Goal: Information Seeking & Learning: Learn about a topic

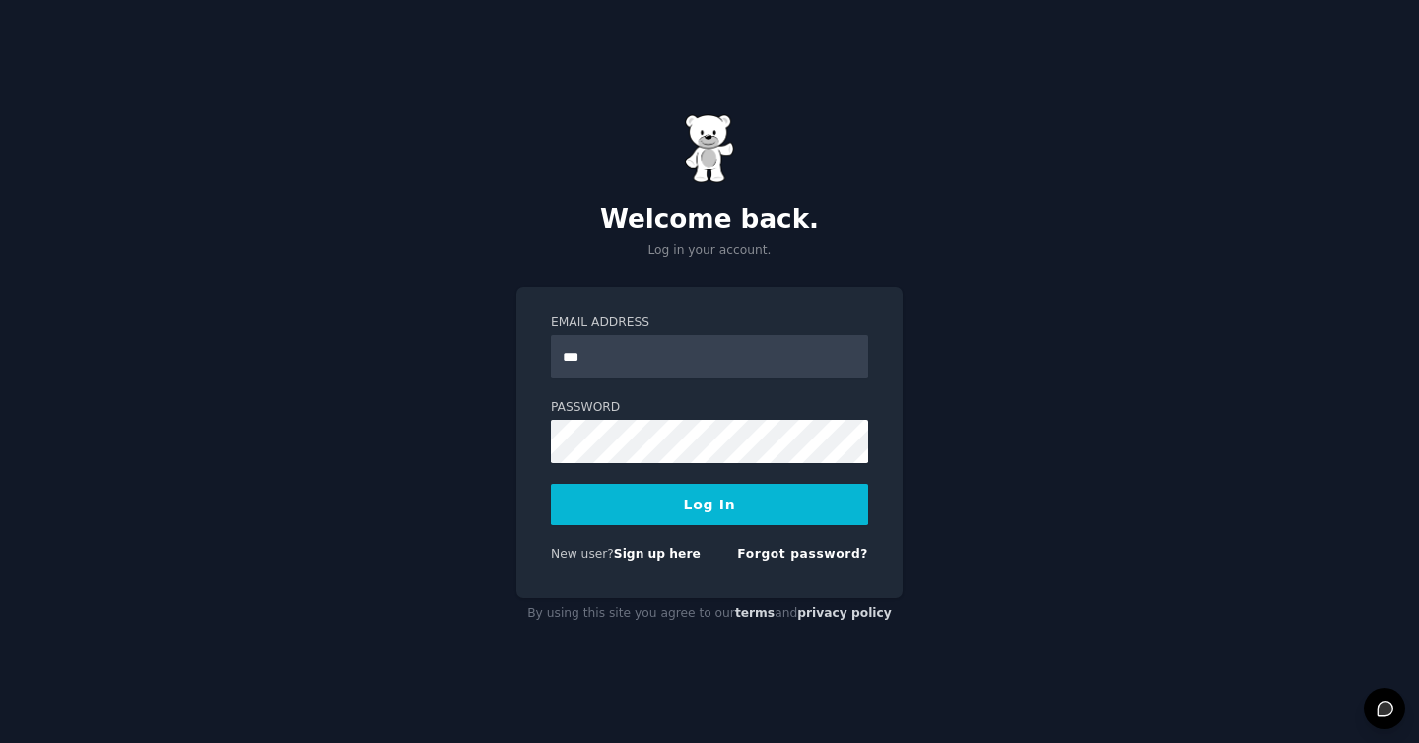
type input "**********"
click at [551, 484] on button "Log In" at bounding box center [709, 504] width 317 height 41
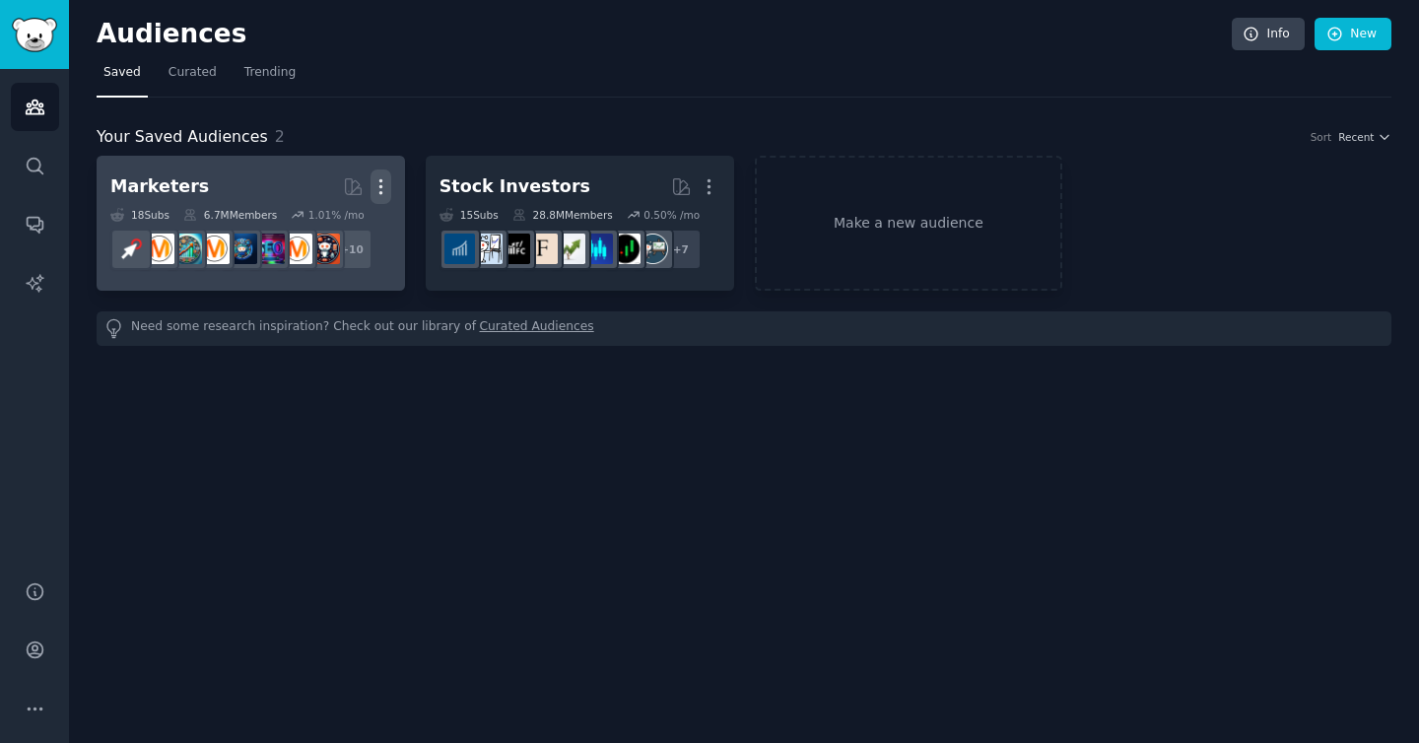
click at [382, 183] on icon "button" at bounding box center [381, 186] width 21 height 21
click at [327, 228] on p "Delete" at bounding box center [327, 228] width 45 height 21
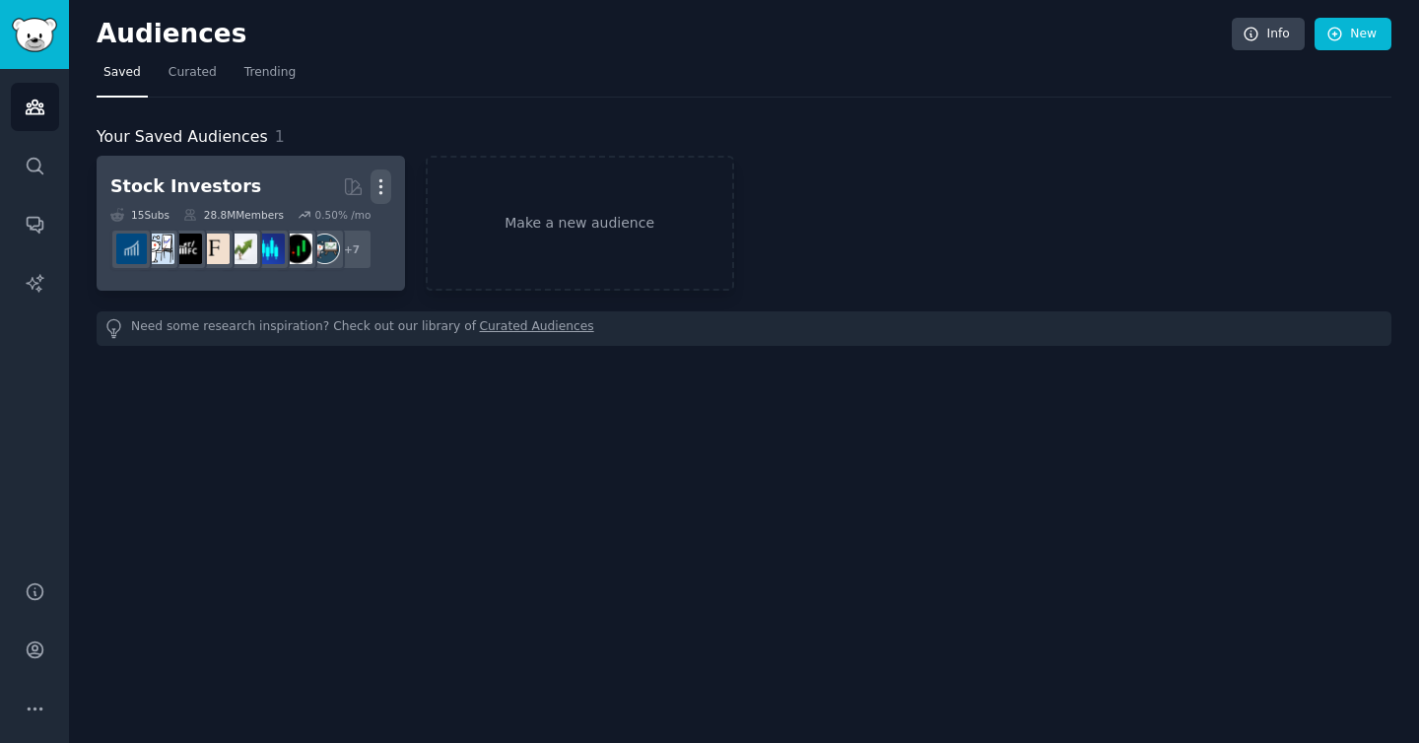
click at [385, 181] on icon "button" at bounding box center [381, 186] width 21 height 21
click at [339, 233] on p "Delete" at bounding box center [327, 228] width 45 height 21
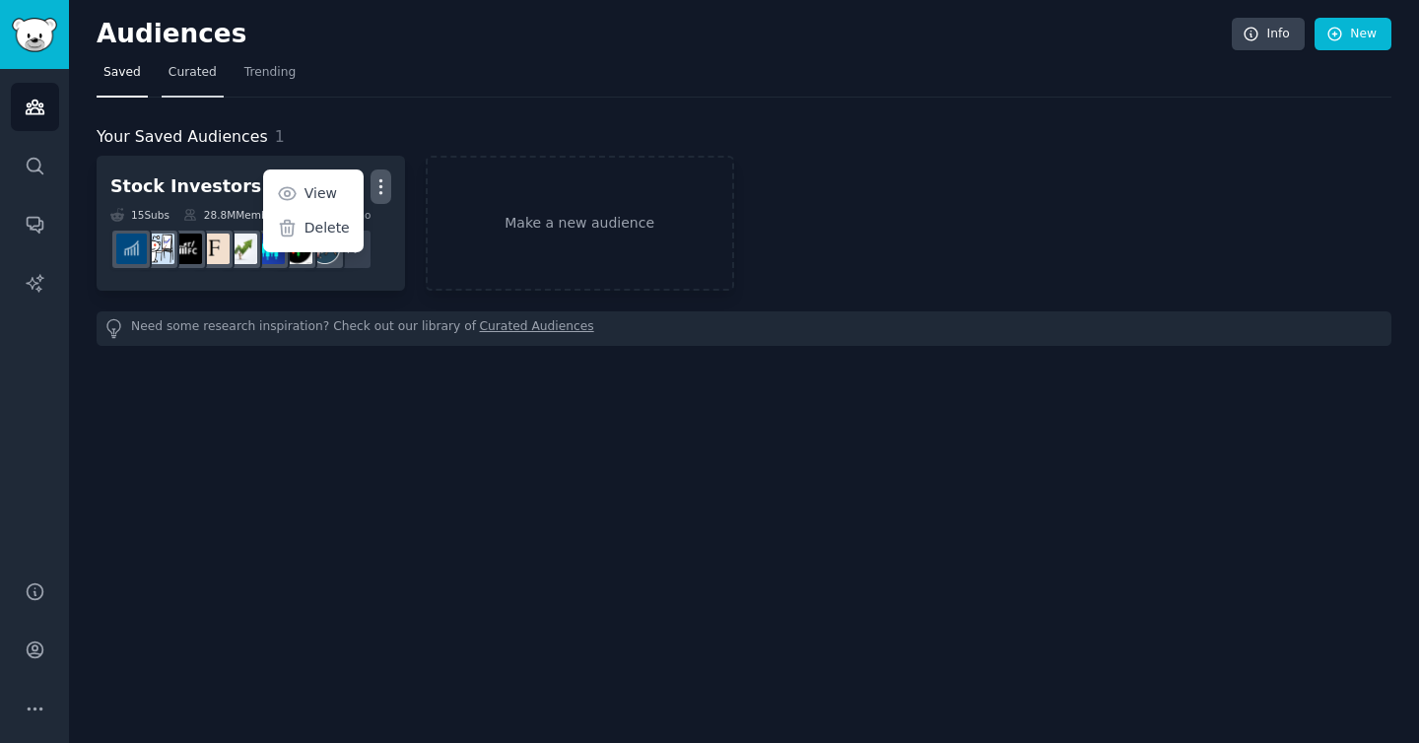
click at [192, 72] on span "Curated" at bounding box center [193, 73] width 48 height 18
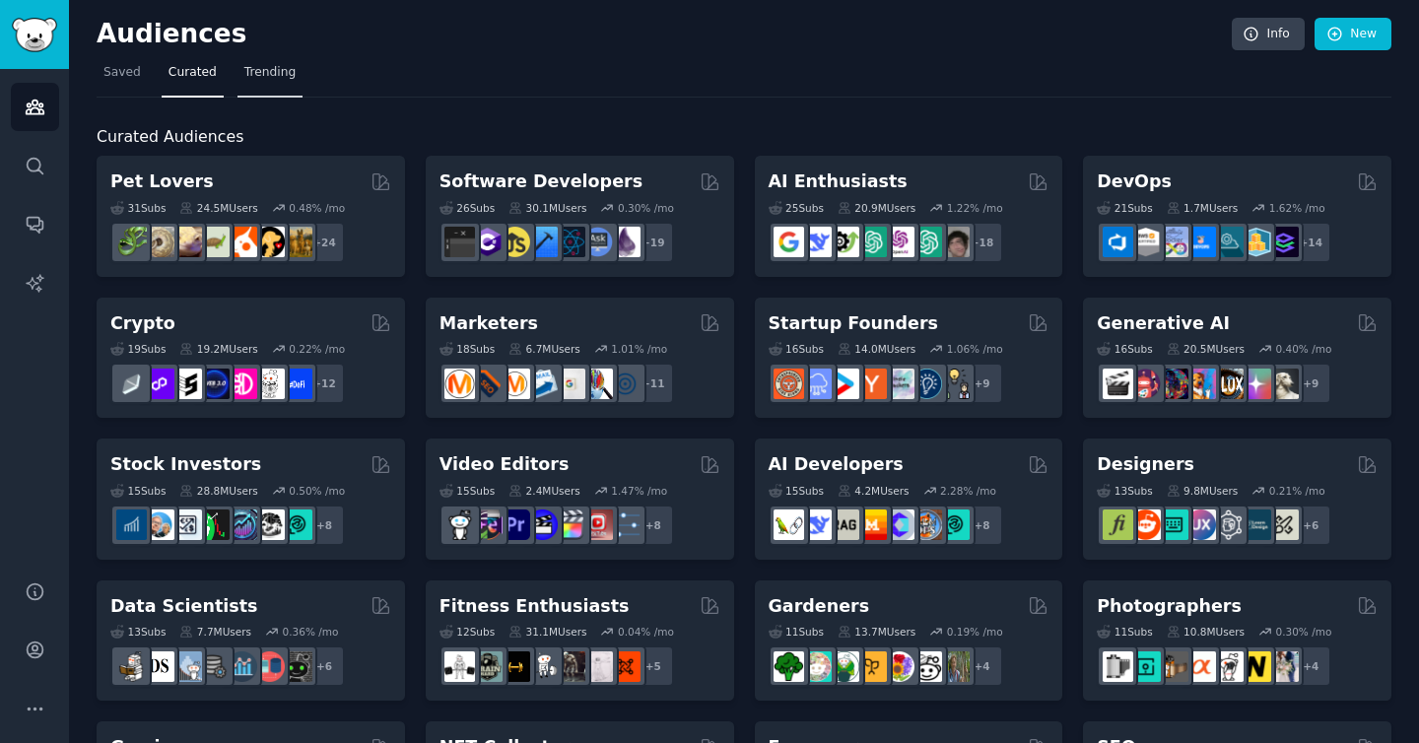
click at [262, 71] on span "Trending" at bounding box center [269, 73] width 51 height 18
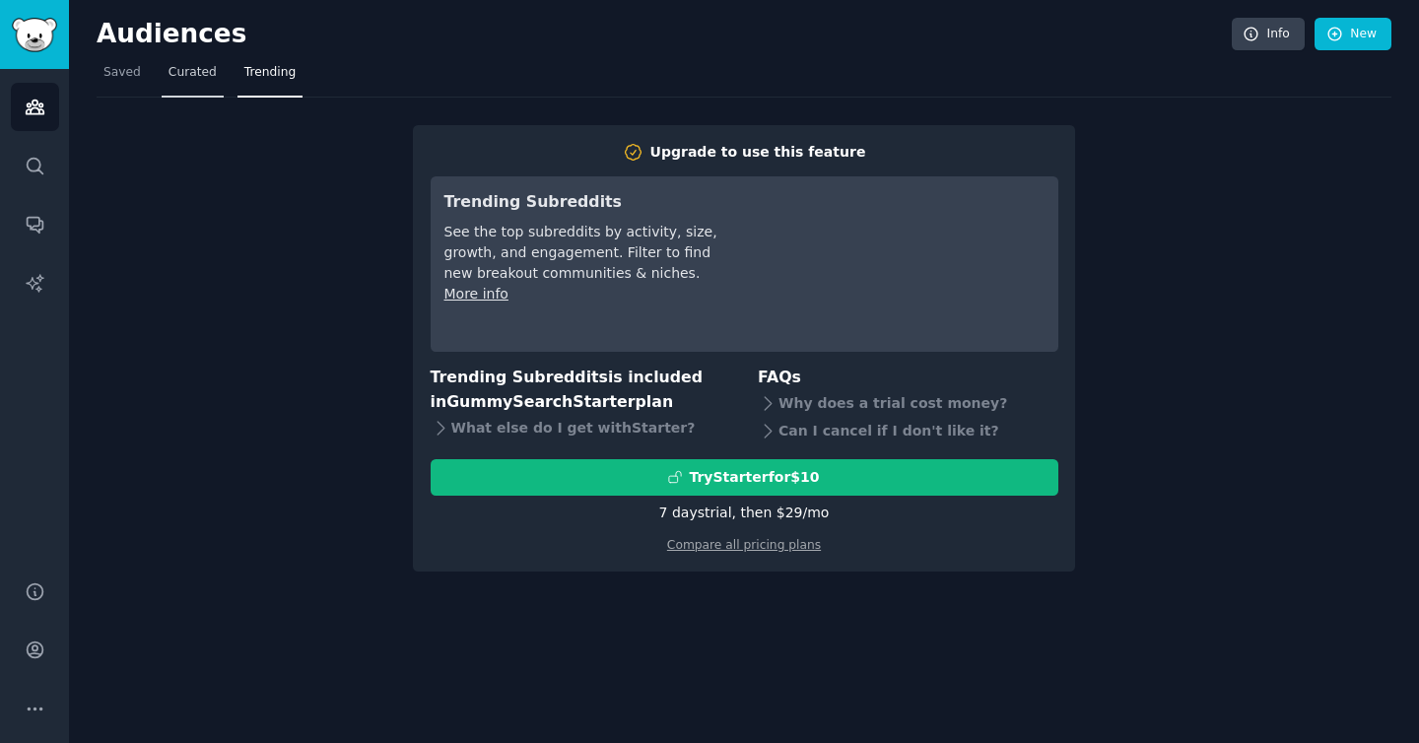
click at [218, 73] on link "Curated" at bounding box center [193, 77] width 62 height 40
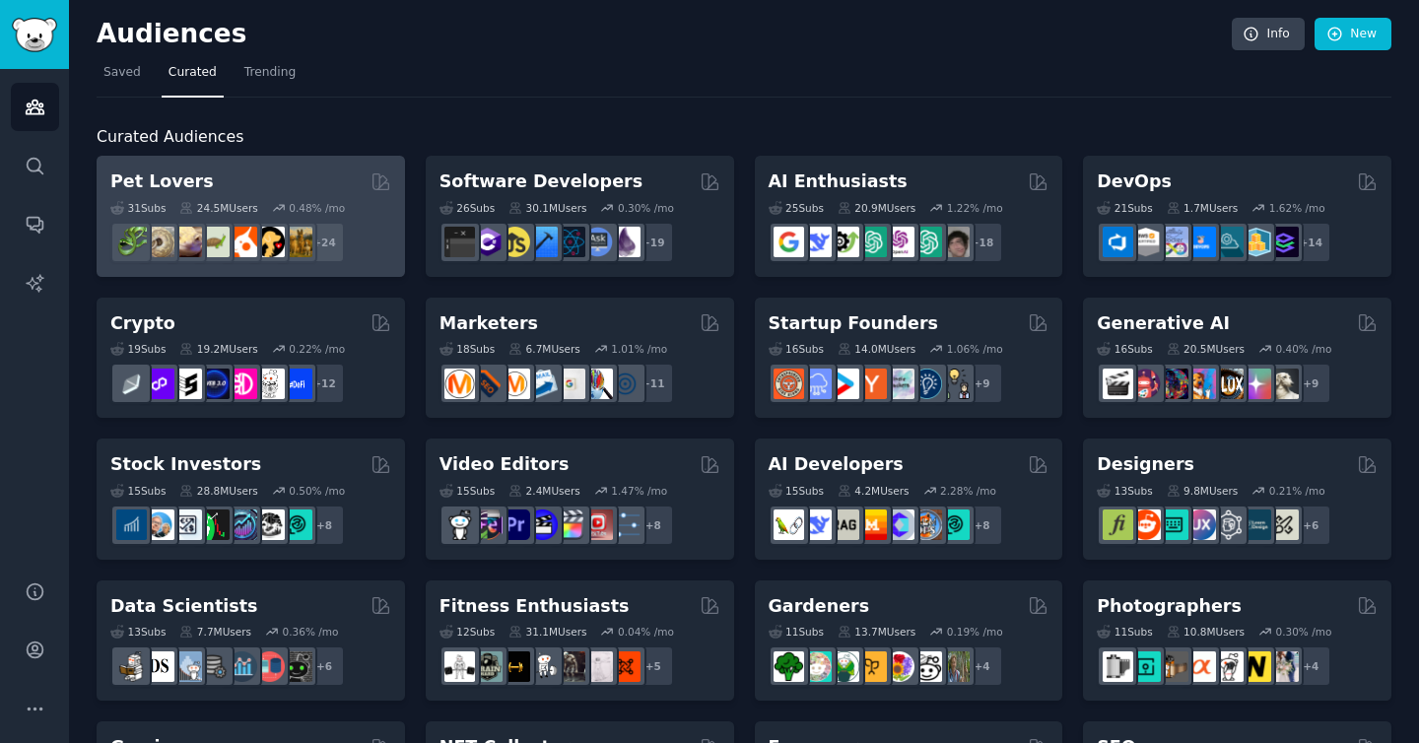
click at [170, 189] on h2 "Pet Lovers" at bounding box center [161, 182] width 103 height 25
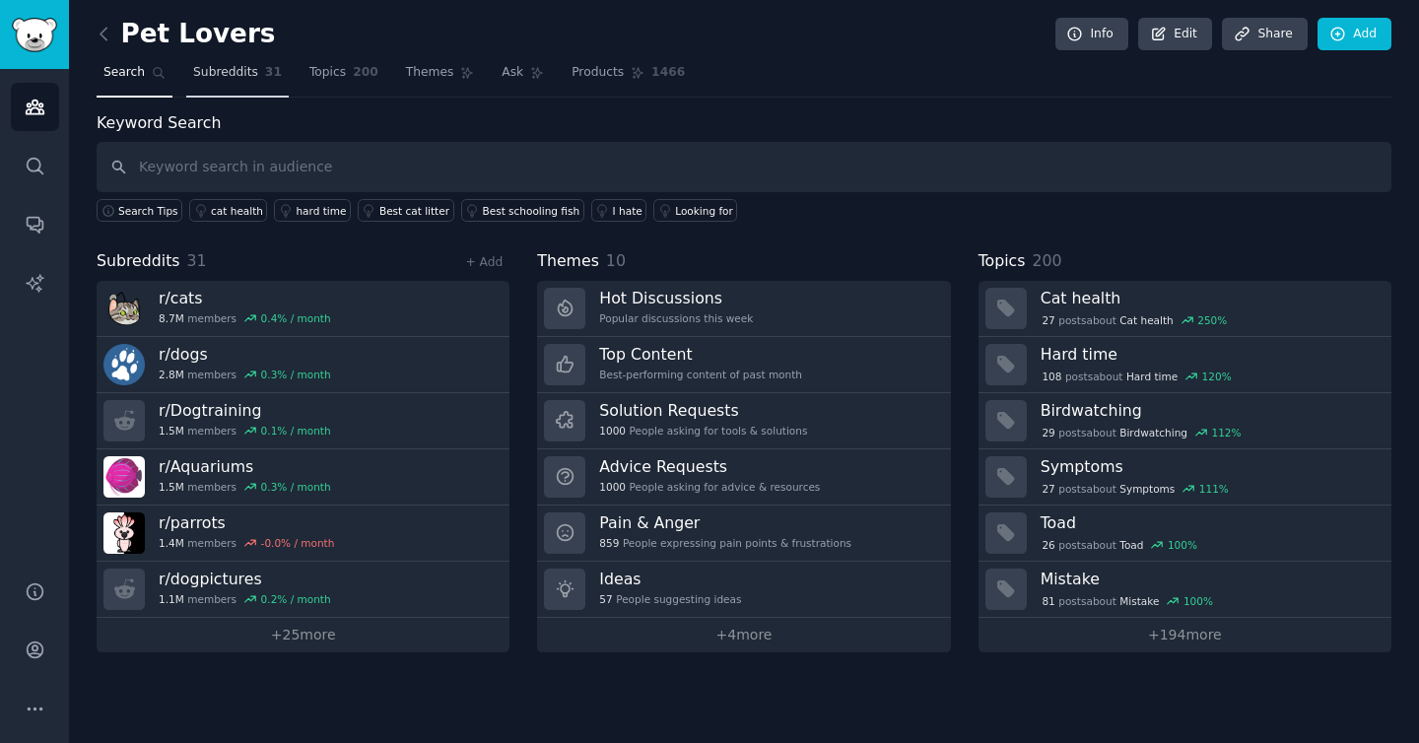
click at [231, 69] on span "Subreddits" at bounding box center [225, 73] width 65 height 18
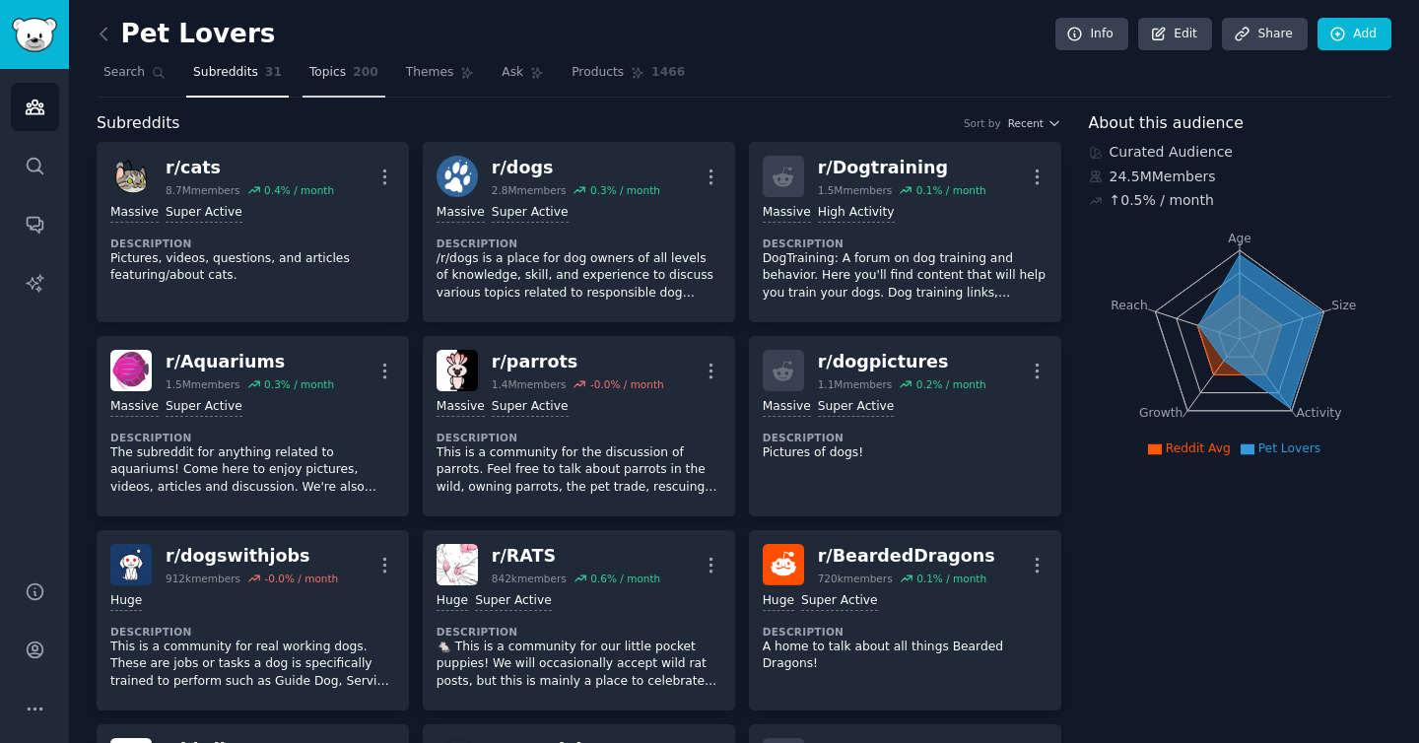
click at [353, 76] on span "200" at bounding box center [366, 73] width 26 height 18
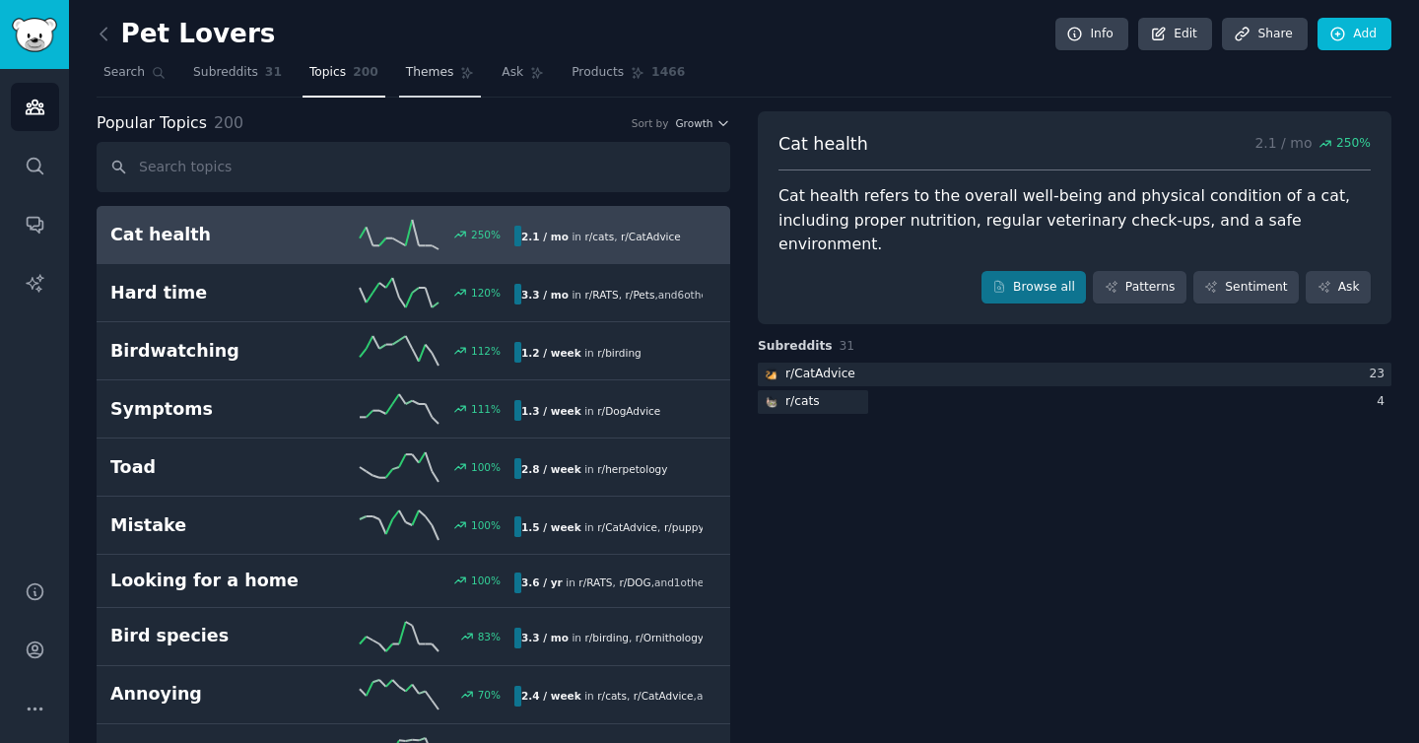
click at [412, 76] on span "Themes" at bounding box center [430, 73] width 48 height 18
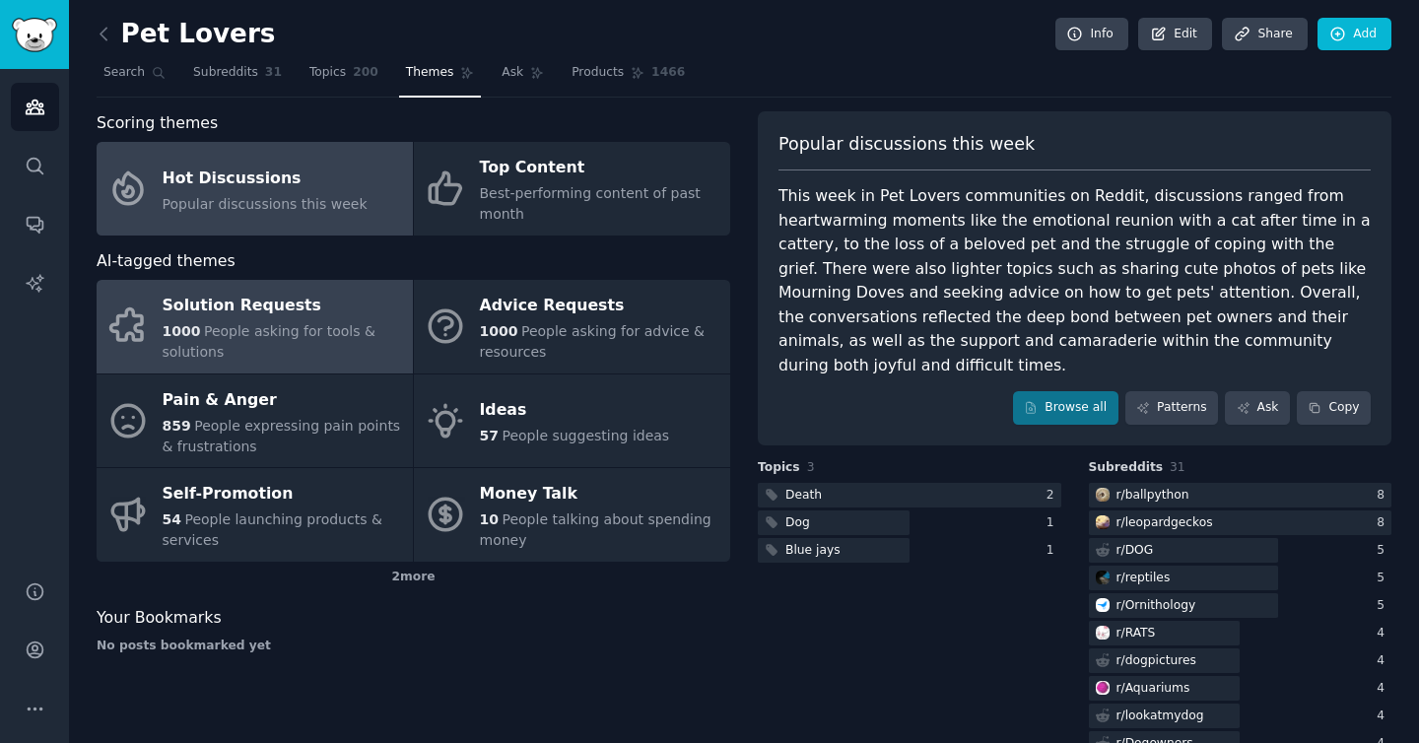
click at [365, 350] on div "1000 People asking for tools & solutions" at bounding box center [283, 341] width 241 height 41
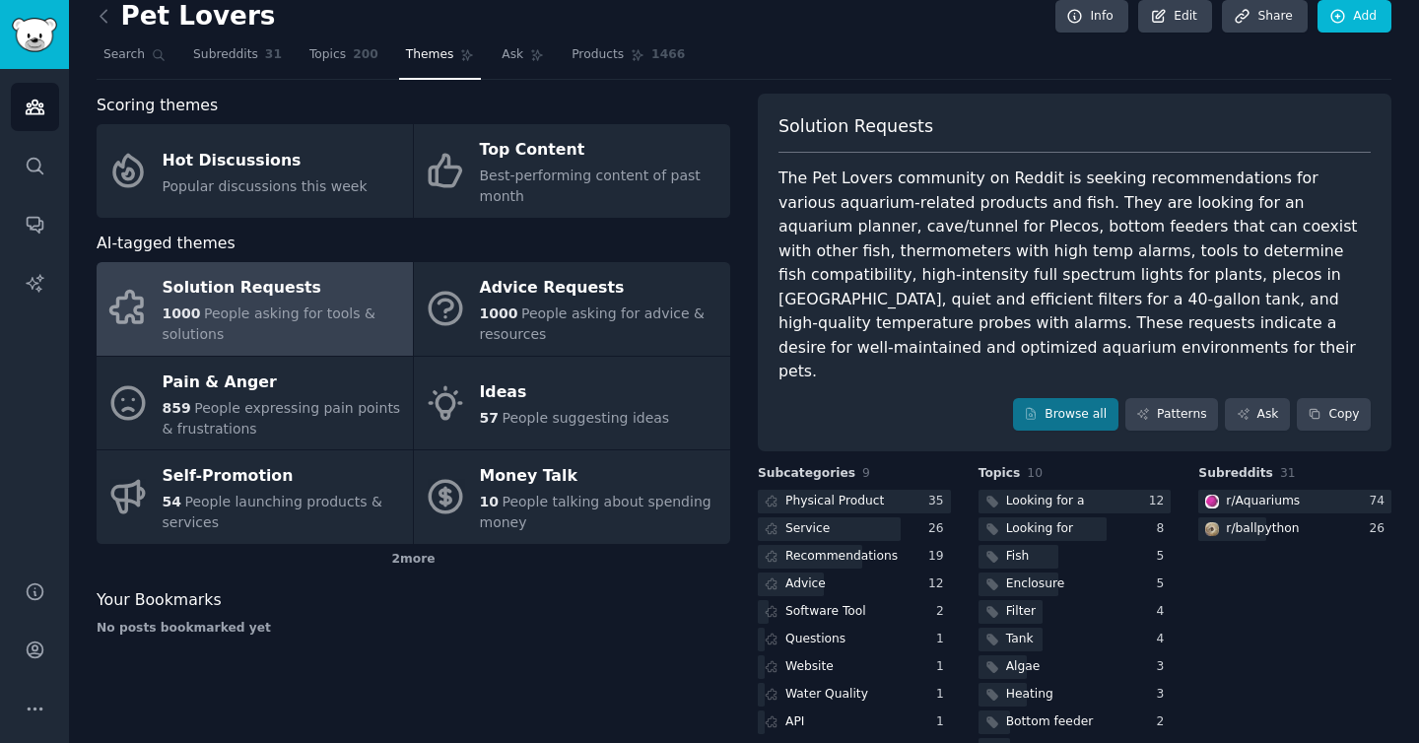
scroll to position [43, 0]
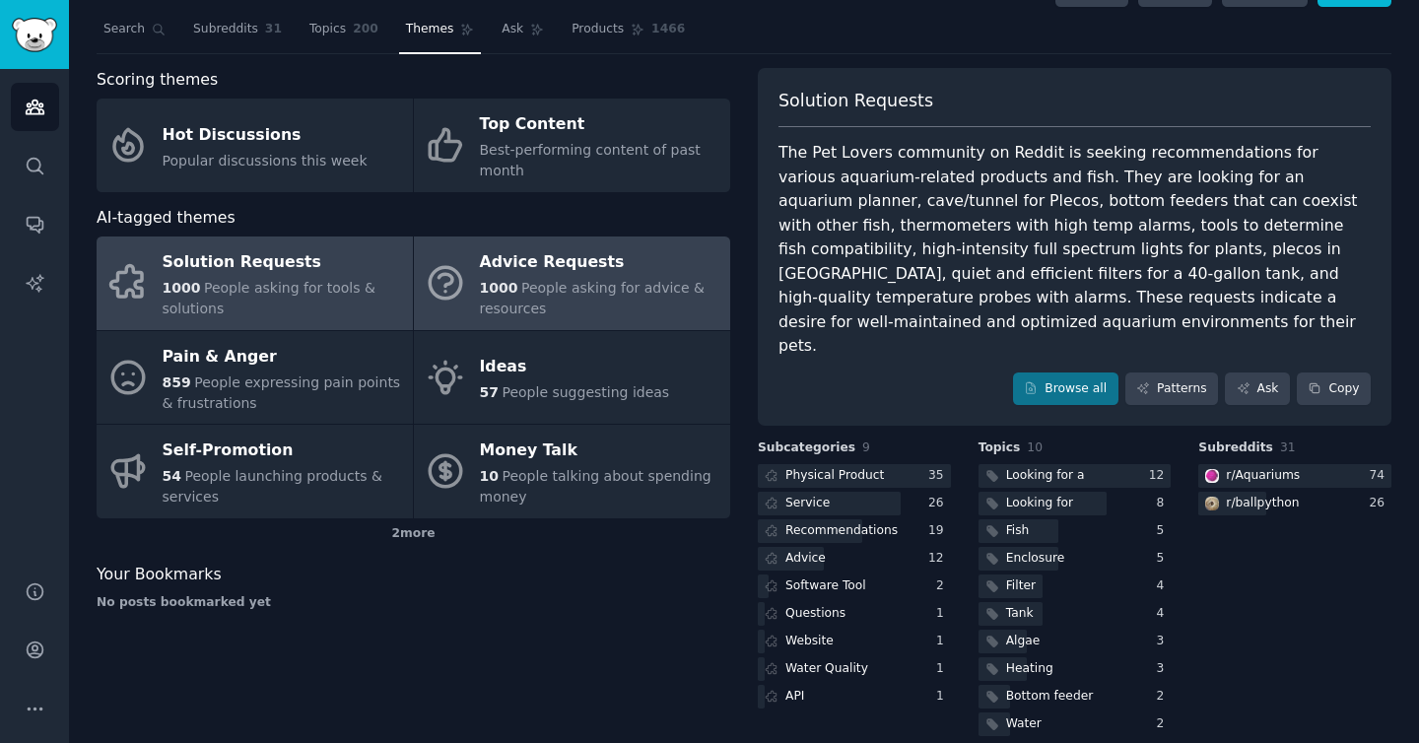
click at [553, 284] on span "People asking for advice & resources" at bounding box center [593, 298] width 226 height 36
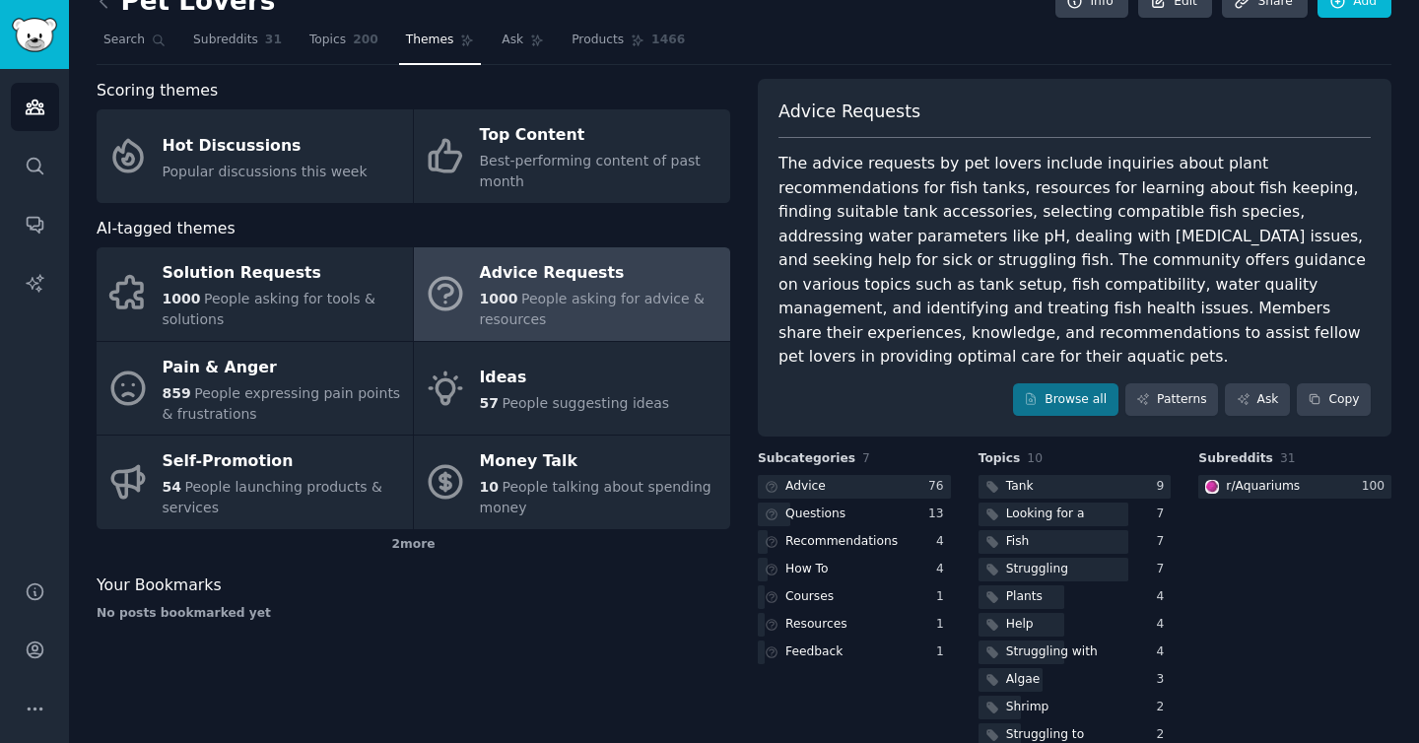
scroll to position [39, 0]
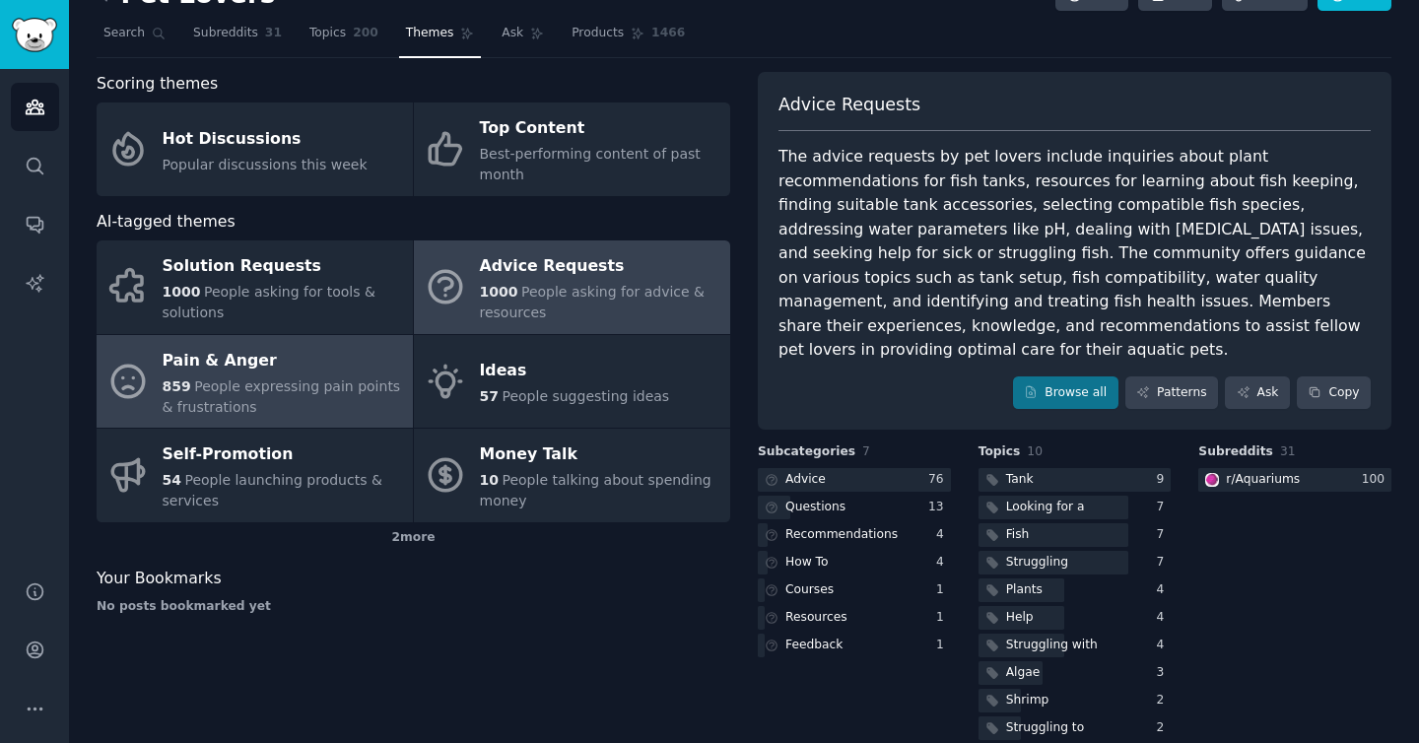
click at [196, 379] on span "People expressing pain points & frustrations" at bounding box center [282, 397] width 239 height 36
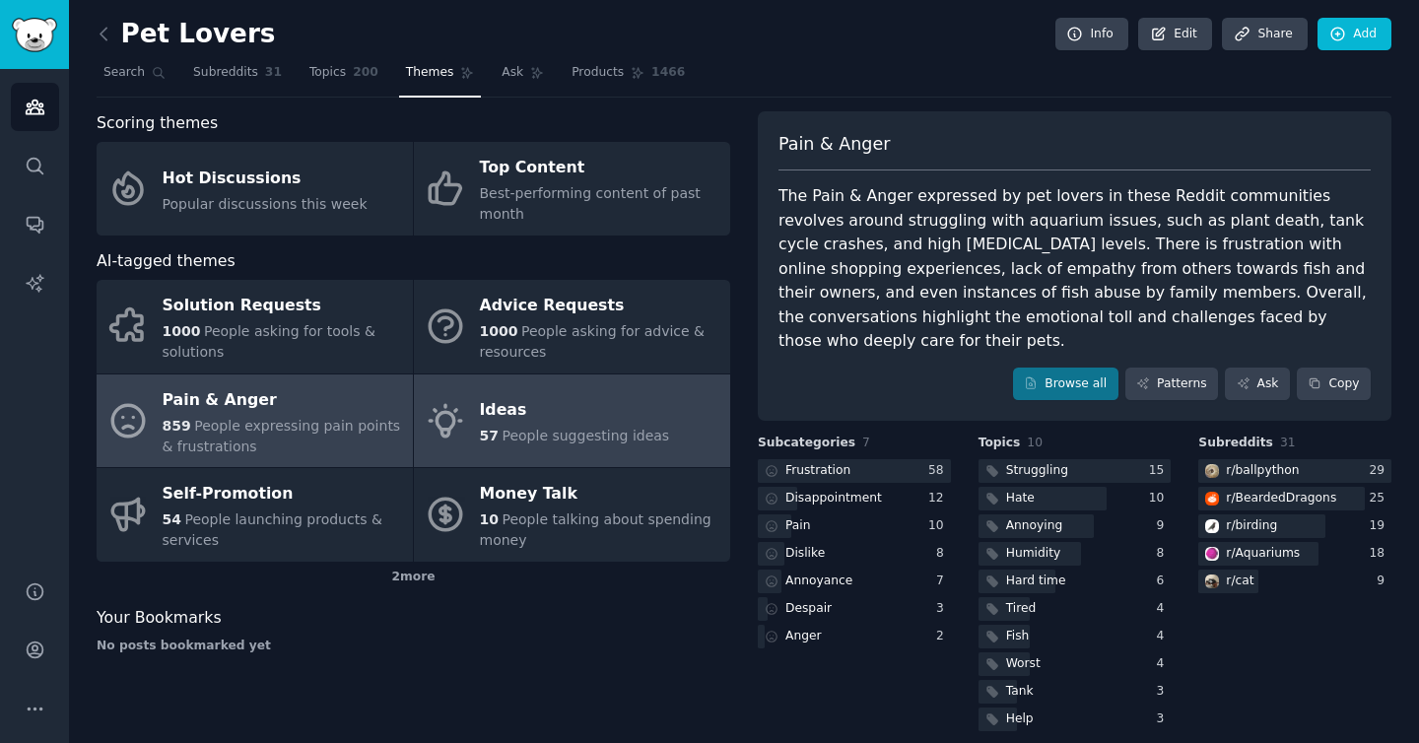
click at [606, 417] on div "Ideas" at bounding box center [575, 411] width 190 height 32
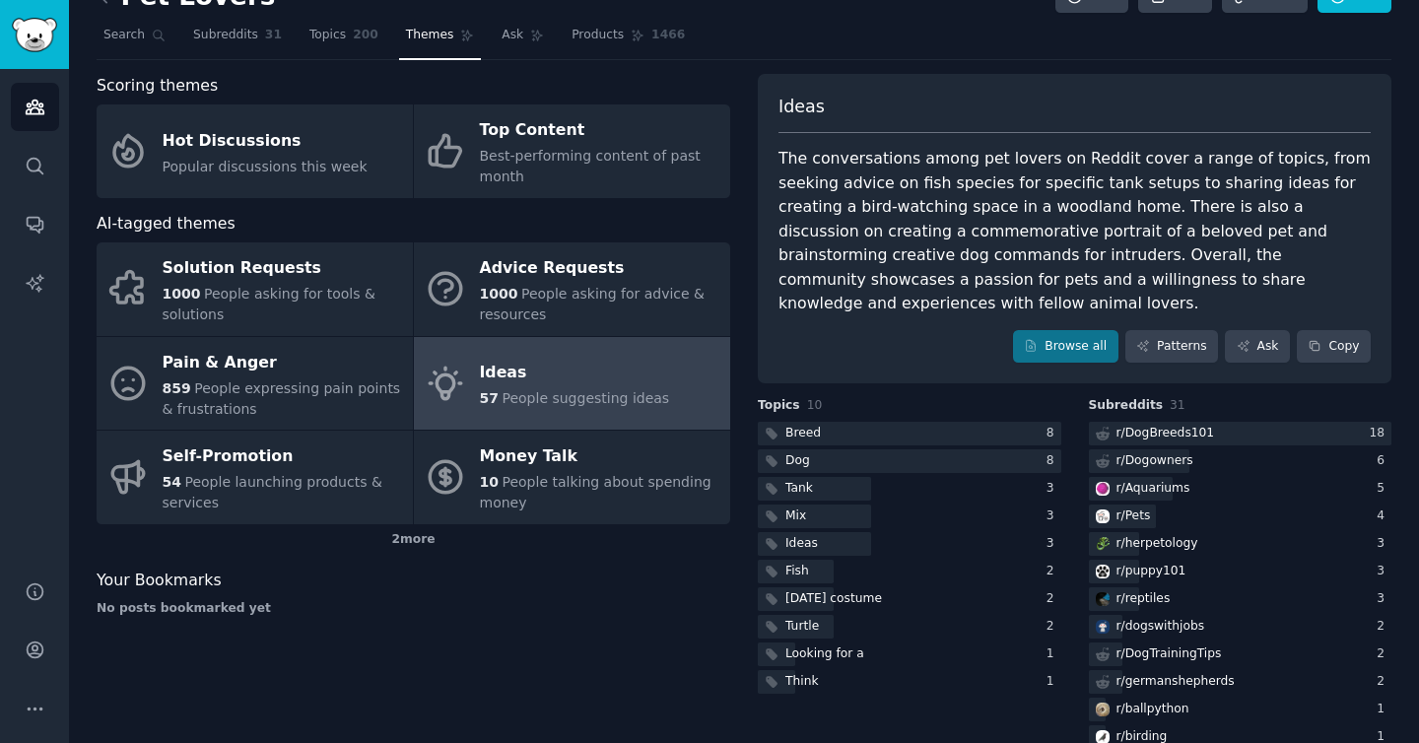
scroll to position [42, 0]
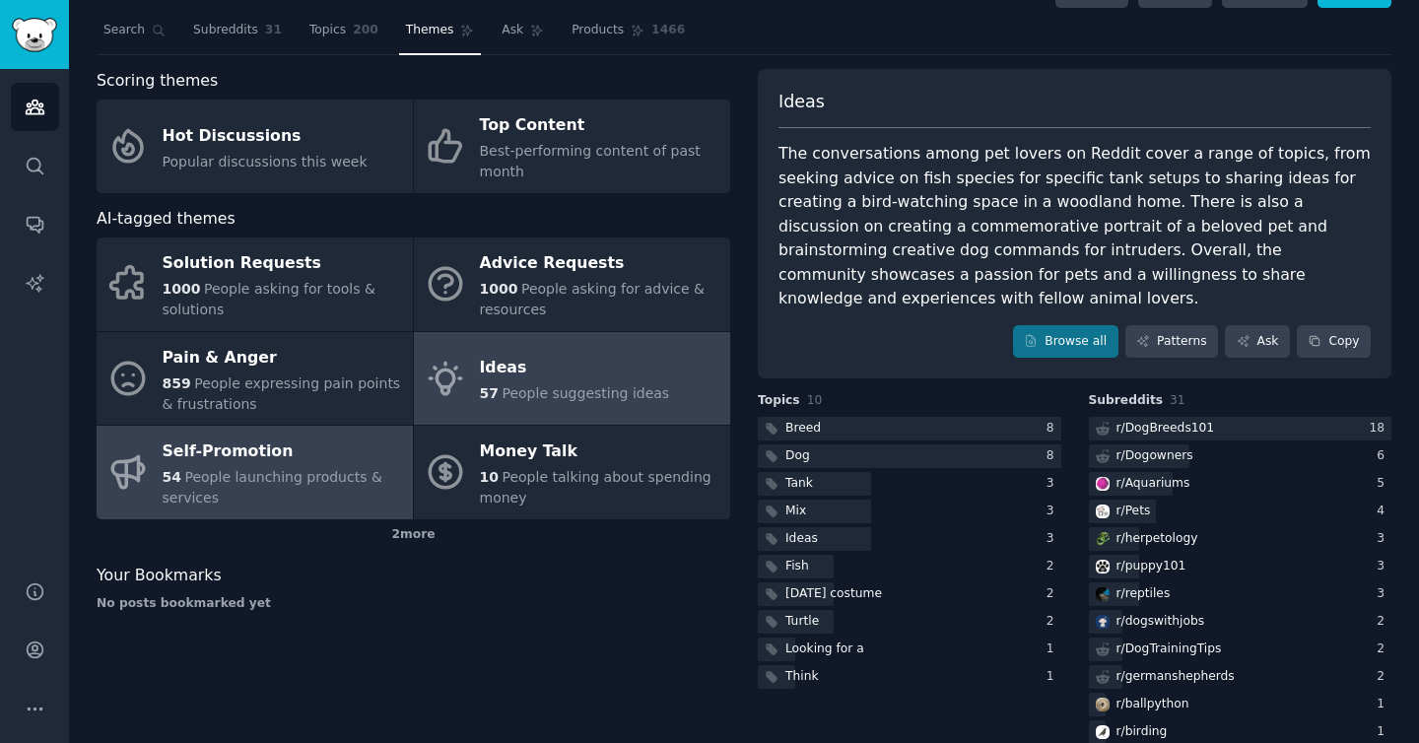
click at [315, 448] on div "Self-Promotion" at bounding box center [283, 453] width 241 height 32
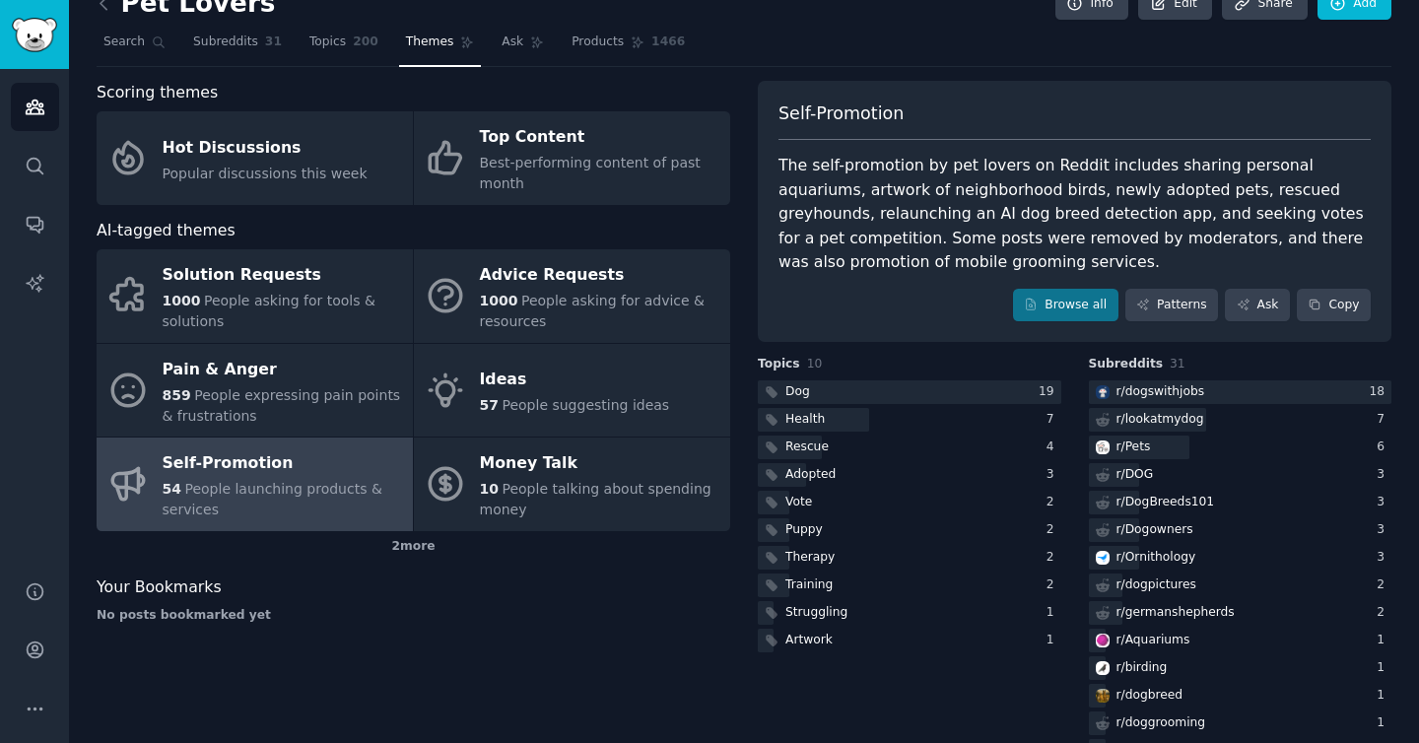
scroll to position [34, 0]
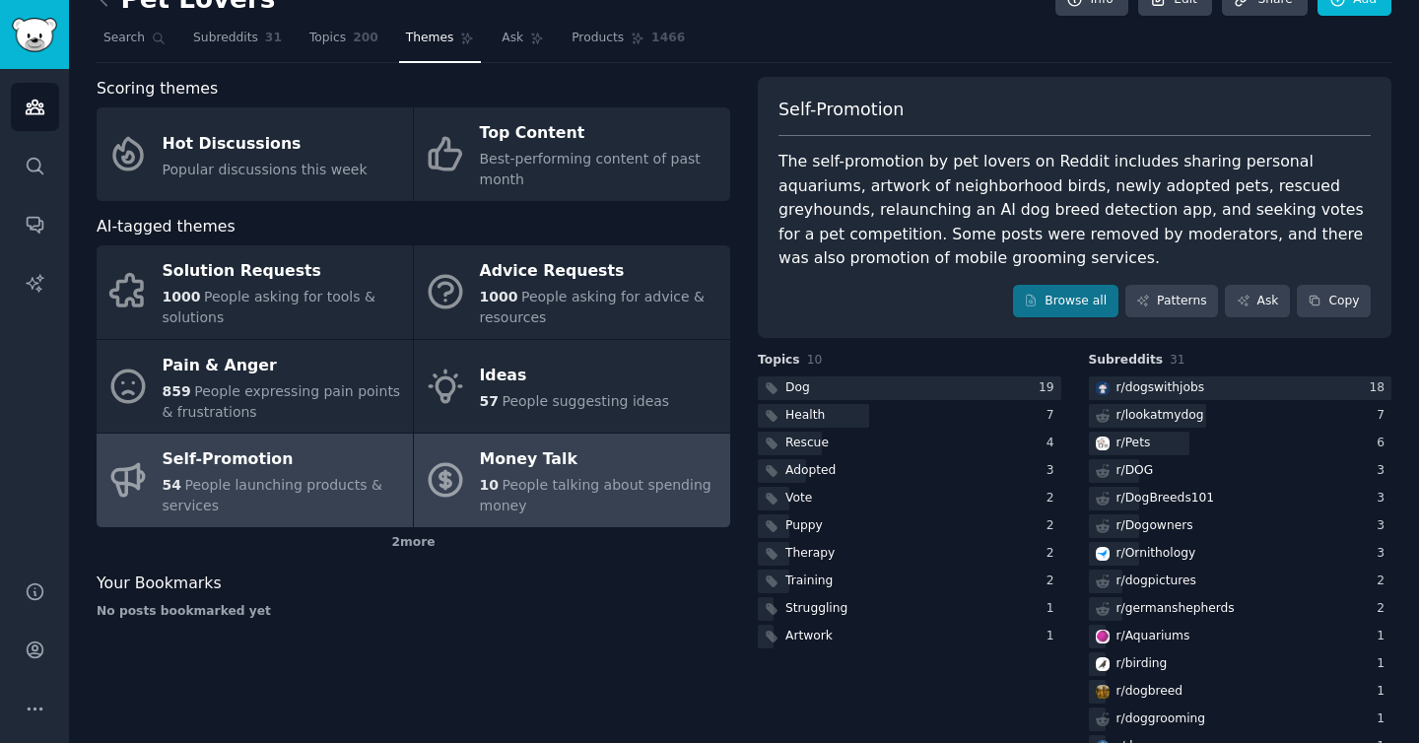
click at [625, 511] on div "10 People talking about spending money" at bounding box center [600, 495] width 241 height 41
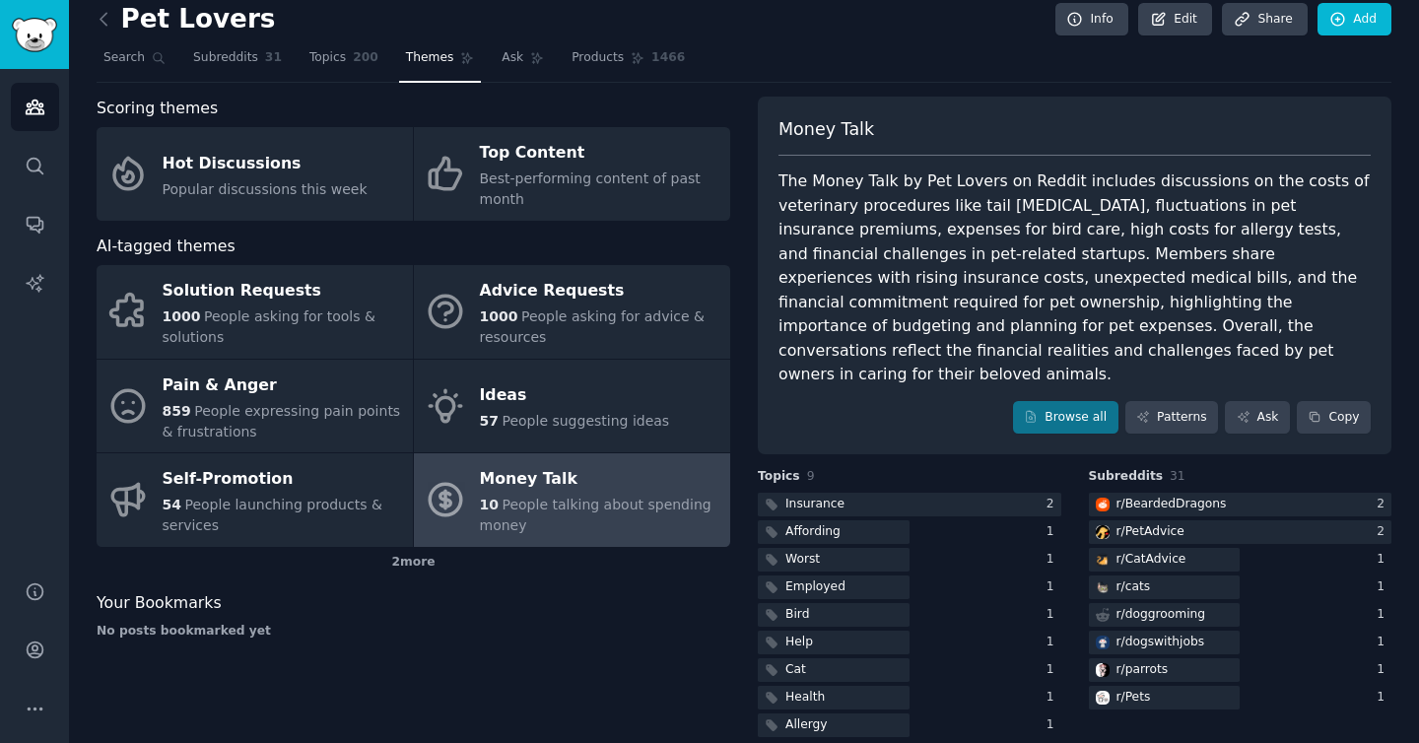
scroll to position [16, 0]
click at [98, 18] on icon at bounding box center [104, 18] width 21 height 21
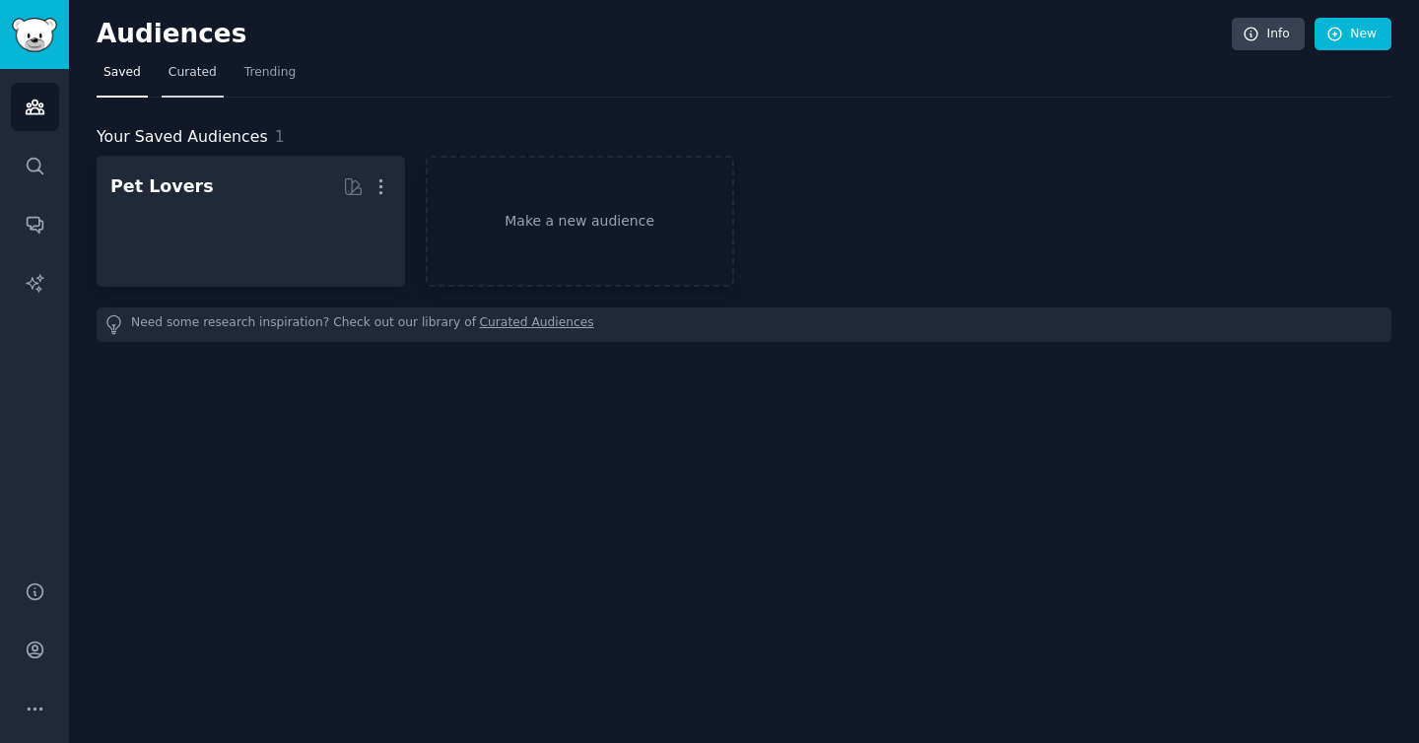
click at [190, 77] on span "Curated" at bounding box center [193, 73] width 48 height 18
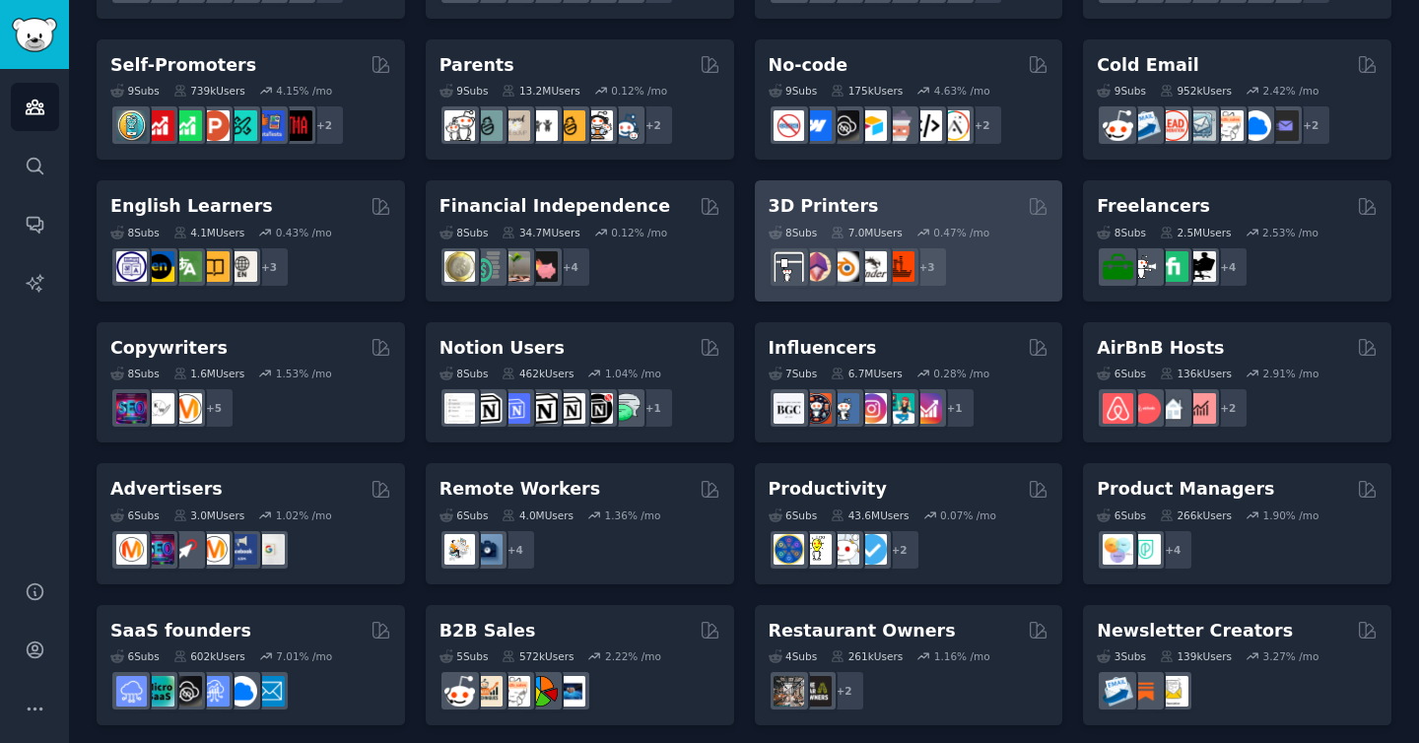
scroll to position [834, 0]
